Goal: Task Accomplishment & Management: Complete application form

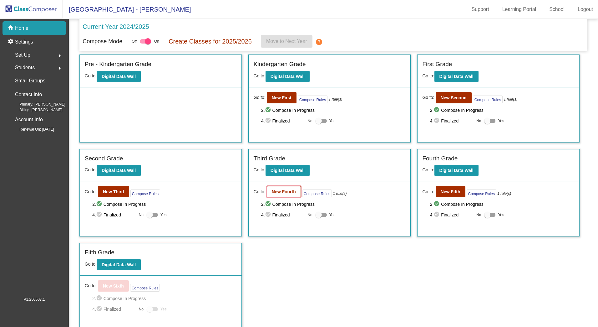
click at [287, 192] on b "New Fourth" at bounding box center [284, 191] width 24 height 5
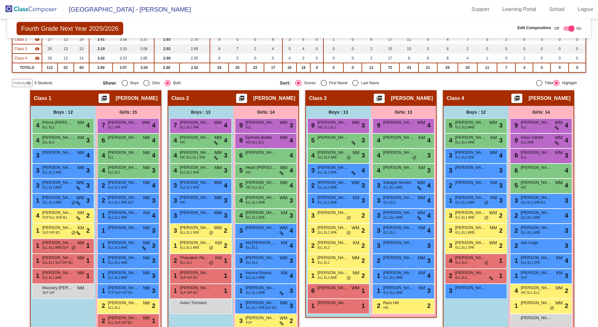
scroll to position [49, 0]
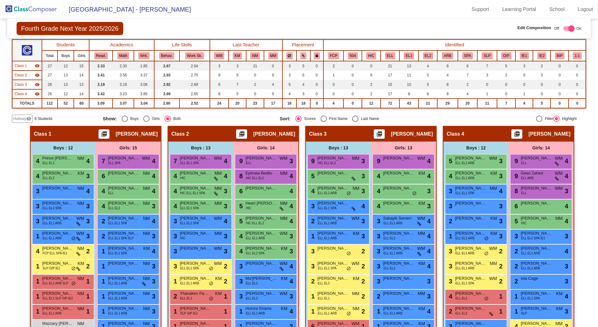
click at [19, 119] on span "Hallway" at bounding box center [19, 119] width 13 height 6
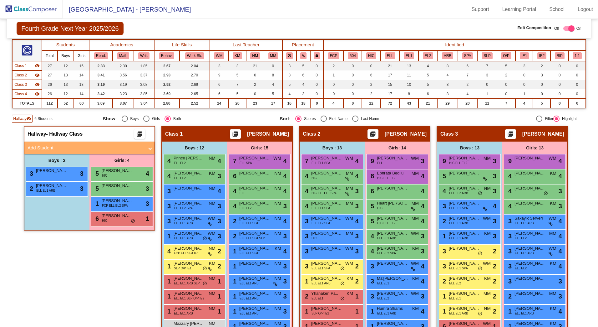
click at [45, 150] on mat-panel-title "Add Student" at bounding box center [86, 147] width 116 height 7
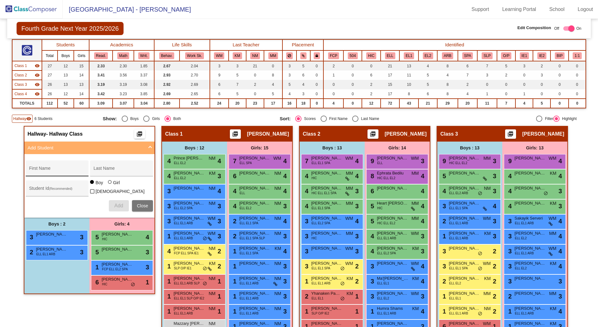
click at [59, 166] on div "First Name" at bounding box center [57, 170] width 56 height 13
type input "Kaanana"
type input "[PERSON_NAME]"
click at [51, 190] on input "Student Id (Recommended)" at bounding box center [57, 190] width 56 height 5
type input "425529"
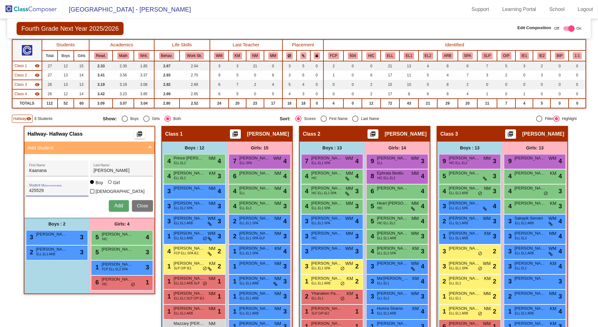
click at [110, 204] on button "Add" at bounding box center [119, 205] width 20 height 11
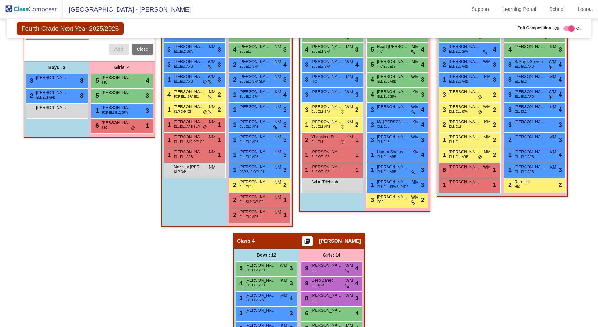
scroll to position [237, 0]
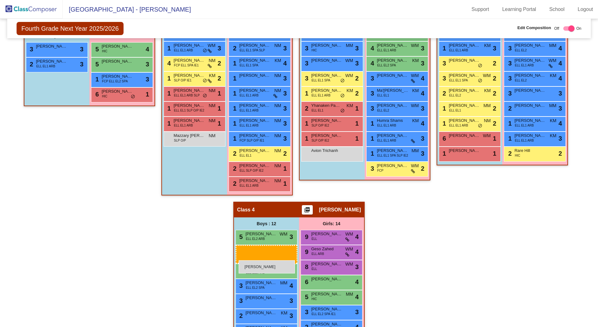
drag, startPoint x: 45, startPoint y: 77, endPoint x: 239, endPoint y: 260, distance: 266.0
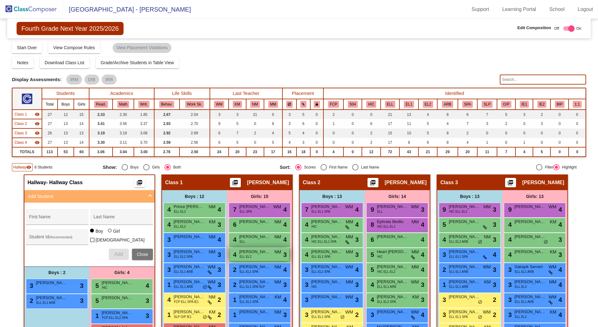
scroll to position [0, 0]
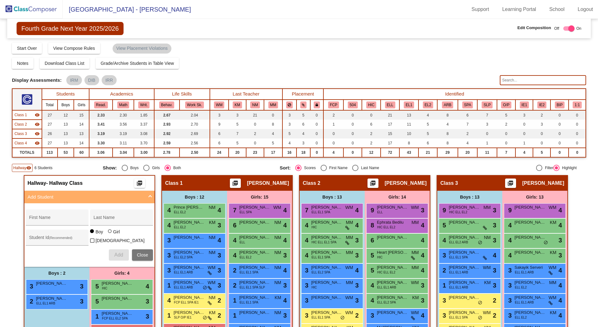
click at [17, 169] on span "Hallway" at bounding box center [19, 168] width 13 height 6
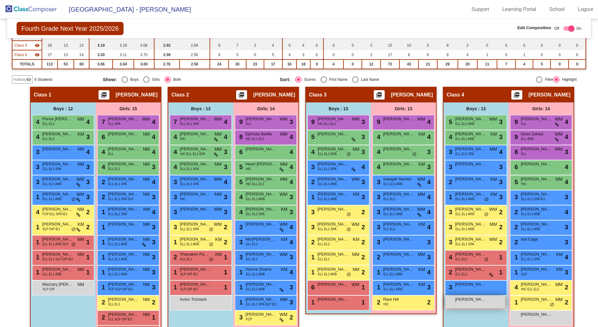
scroll to position [49, 0]
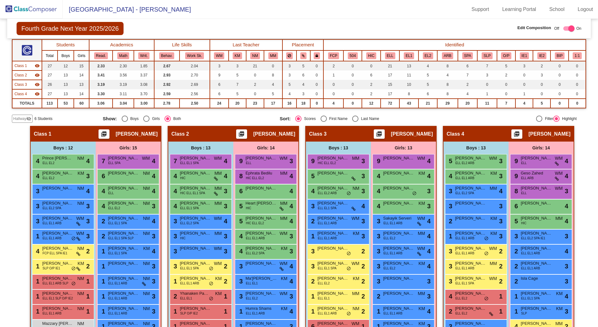
drag, startPoint x: 12, startPoint y: 116, endPoint x: 27, endPoint y: 124, distance: 16.5
click at [13, 117] on div "Hallway visibility_off" at bounding box center [22, 118] width 21 height 8
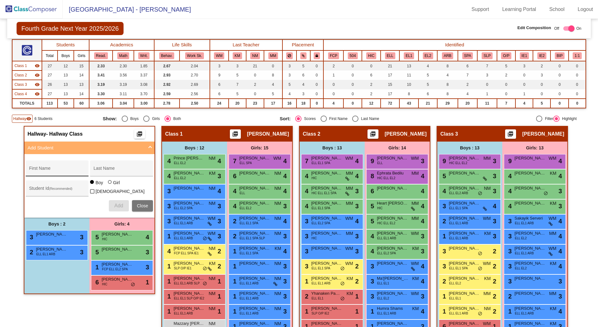
click at [37, 166] on div "First Name" at bounding box center [57, 170] width 56 height 13
type input "[PERSON_NAME]"
type input "Gorgonio"
click at [30, 189] on input "Student Id (Recommended)" at bounding box center [57, 190] width 56 height 5
type input "425533"
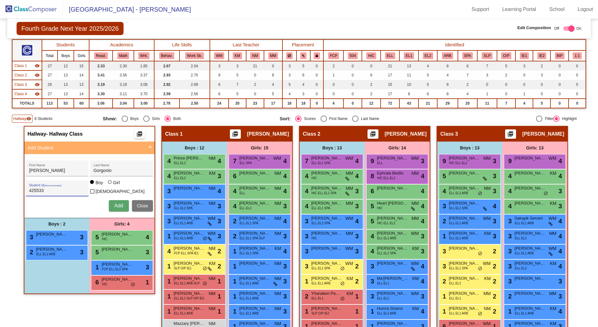
click at [110, 185] on div at bounding box center [110, 182] width 5 height 5
click at [110, 185] on input "Girl" at bounding box center [110, 185] width 0 height 0
radio input "true"
click at [120, 204] on span "Add" at bounding box center [118, 205] width 9 height 5
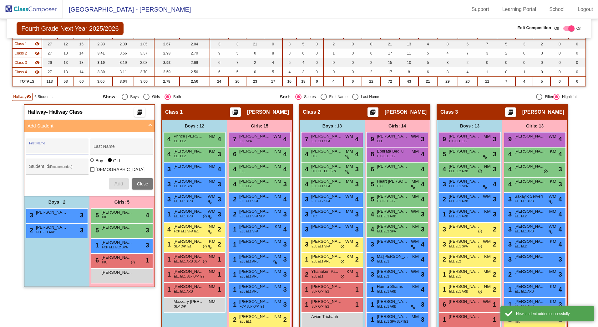
scroll to position [112, 0]
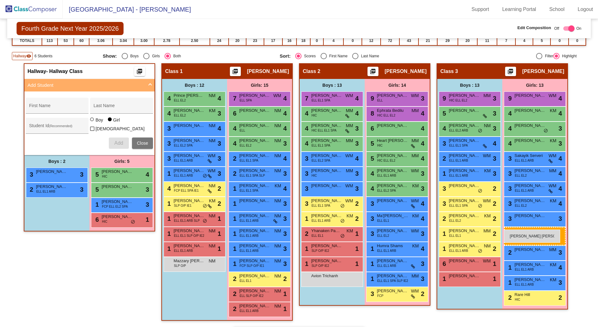
drag, startPoint x: 118, startPoint y: 232, endPoint x: 504, endPoint y: 229, distance: 386.3
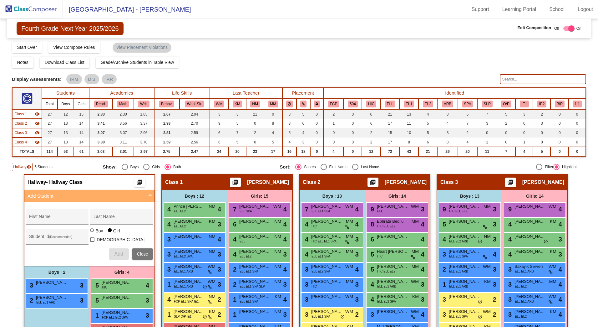
scroll to position [0, 0]
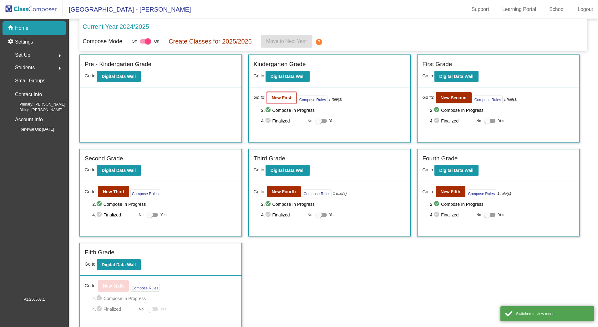
click at [286, 99] on b "New First" at bounding box center [282, 97] width 20 height 5
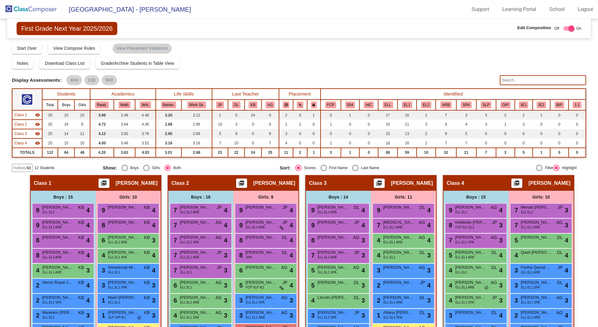
click at [13, 166] on span "Hallway" at bounding box center [19, 168] width 13 height 6
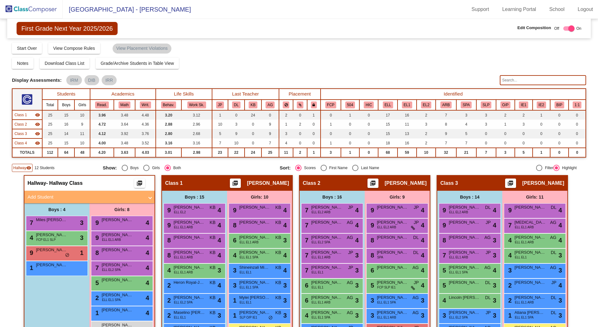
click at [44, 198] on mat-panel-title "Add Student" at bounding box center [86, 196] width 116 height 7
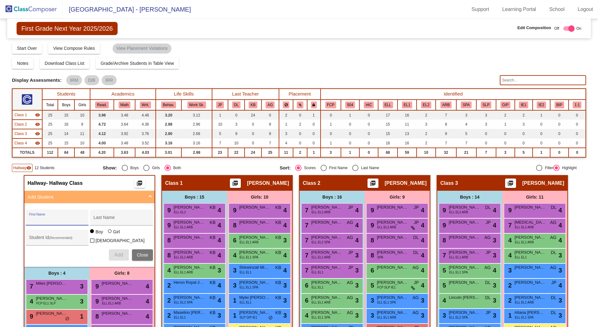
click at [46, 218] on input "First Name" at bounding box center [57, 219] width 56 height 5
type input "[PERSON_NAME]"
click at [54, 241] on input "Student Id (Recommended)" at bounding box center [57, 239] width 56 height 5
type input "425538"
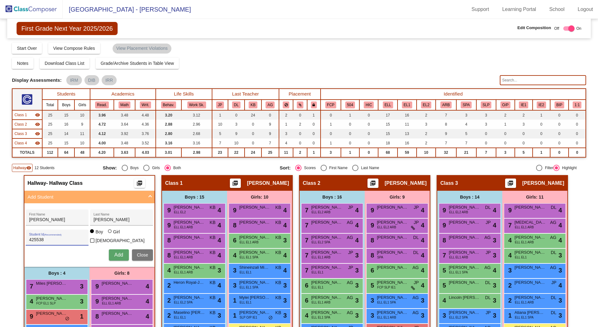
click at [109, 233] on div at bounding box center [110, 231] width 4 height 4
click at [110, 234] on input "Girl" at bounding box center [110, 234] width 0 height 0
radio input "true"
click at [114, 255] on span "Add" at bounding box center [118, 254] width 9 height 5
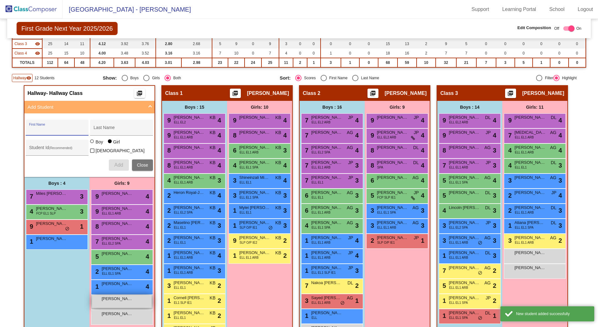
scroll to position [94, 0]
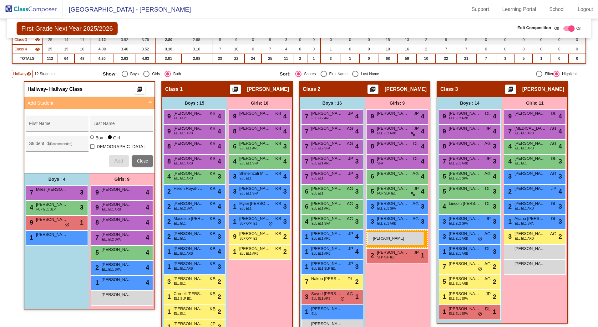
drag, startPoint x: 118, startPoint y: 312, endPoint x: 367, endPoint y: 231, distance: 261.8
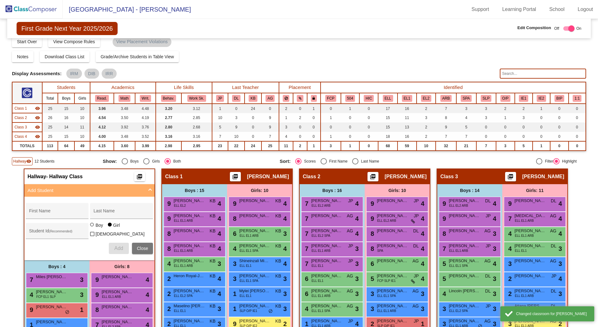
scroll to position [0, 0]
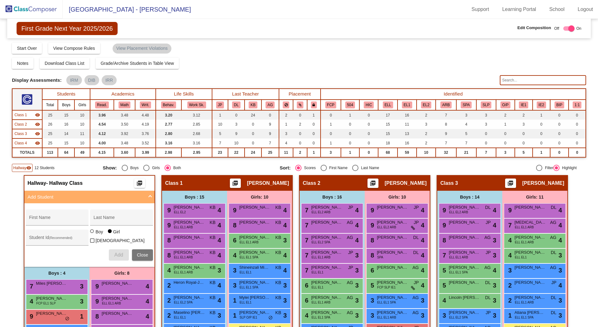
click at [21, 169] on span "Hallway" at bounding box center [19, 168] width 13 height 6
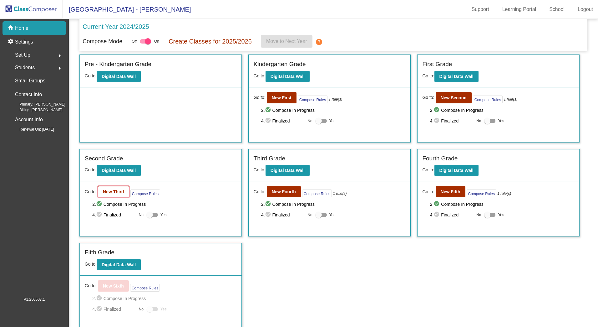
click at [113, 196] on button "New Third" at bounding box center [113, 191] width 31 height 11
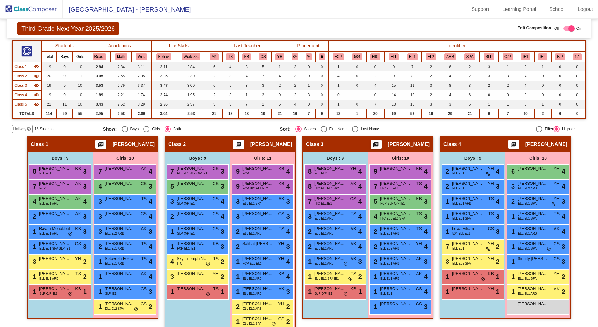
scroll to position [63, 0]
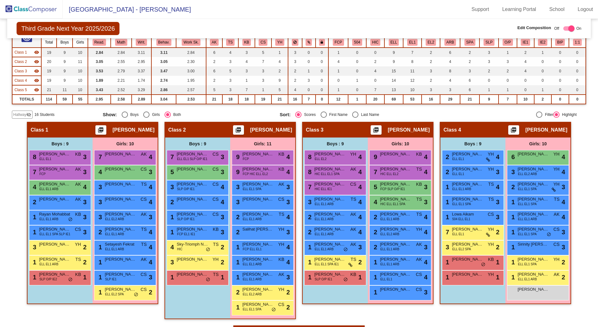
click at [13, 115] on span "Hallway" at bounding box center [19, 115] width 13 height 6
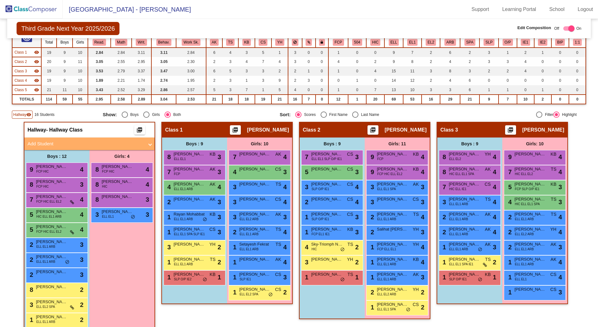
click at [44, 144] on mat-panel-title "Add Student" at bounding box center [86, 143] width 116 height 7
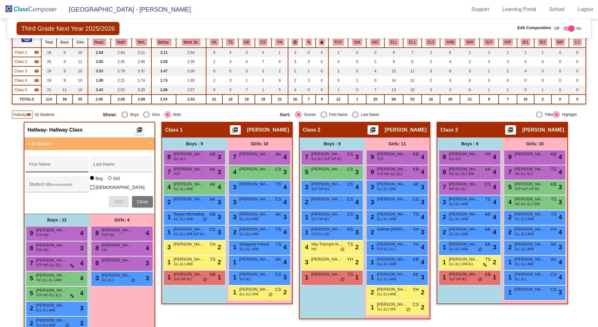
click at [43, 161] on div "First Name" at bounding box center [57, 166] width 56 height 13
type input "Ivy"
type input "[PERSON_NAME]"
click at [39, 184] on div "Student Id (Recommended)" at bounding box center [57, 185] width 56 height 13
type input "425539"
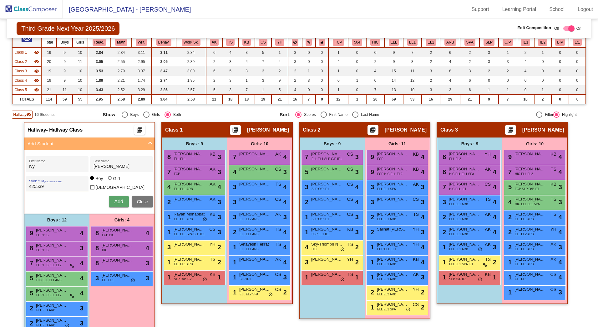
click at [109, 180] on div at bounding box center [110, 178] width 4 height 4
click at [110, 181] on input "Girl" at bounding box center [110, 181] width 0 height 0
radio input "true"
click at [116, 199] on span "Add" at bounding box center [118, 201] width 9 height 5
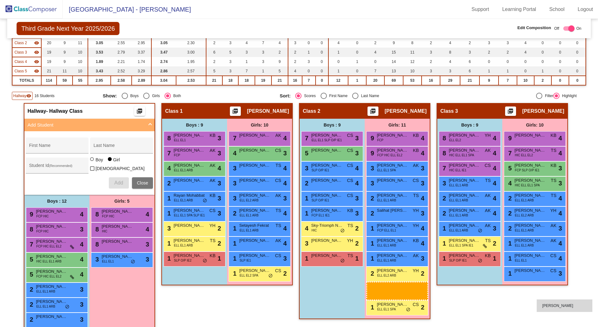
scroll to position [83, 0]
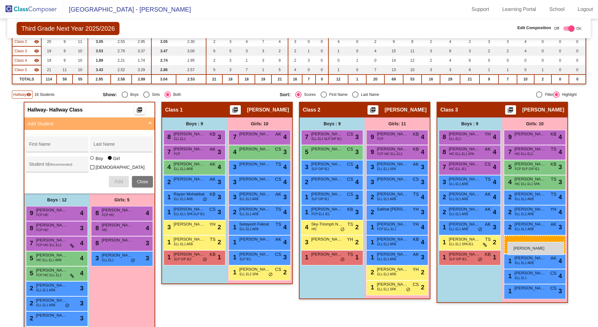
drag, startPoint x: 115, startPoint y: 292, endPoint x: 508, endPoint y: 241, distance: 395.4
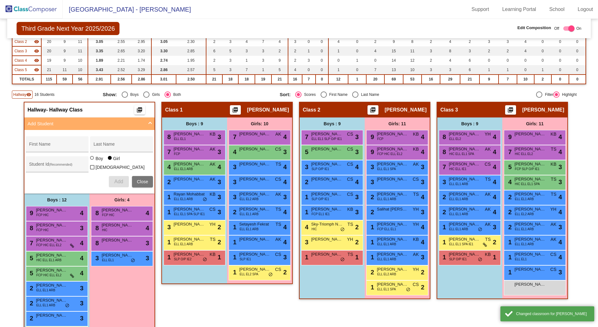
click at [21, 95] on span "Hallway" at bounding box center [19, 95] width 13 height 6
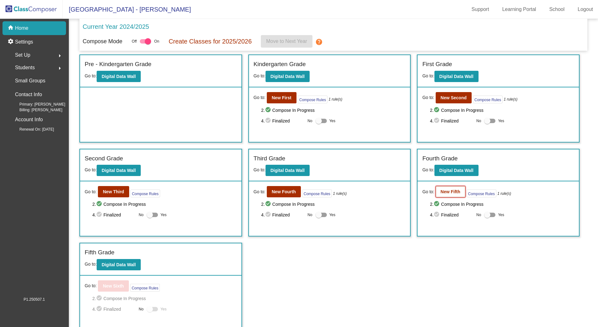
click at [445, 193] on b "New Fifth" at bounding box center [451, 191] width 20 height 5
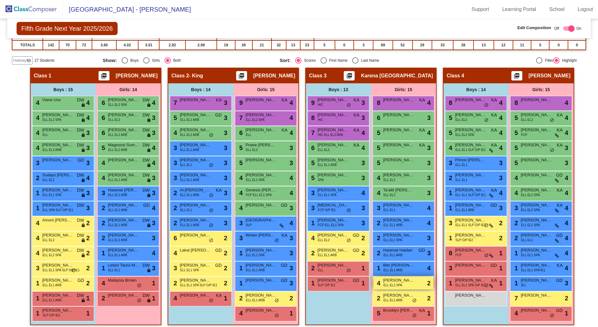
scroll to position [112, 0]
